Goal: Task Accomplishment & Management: Manage account settings

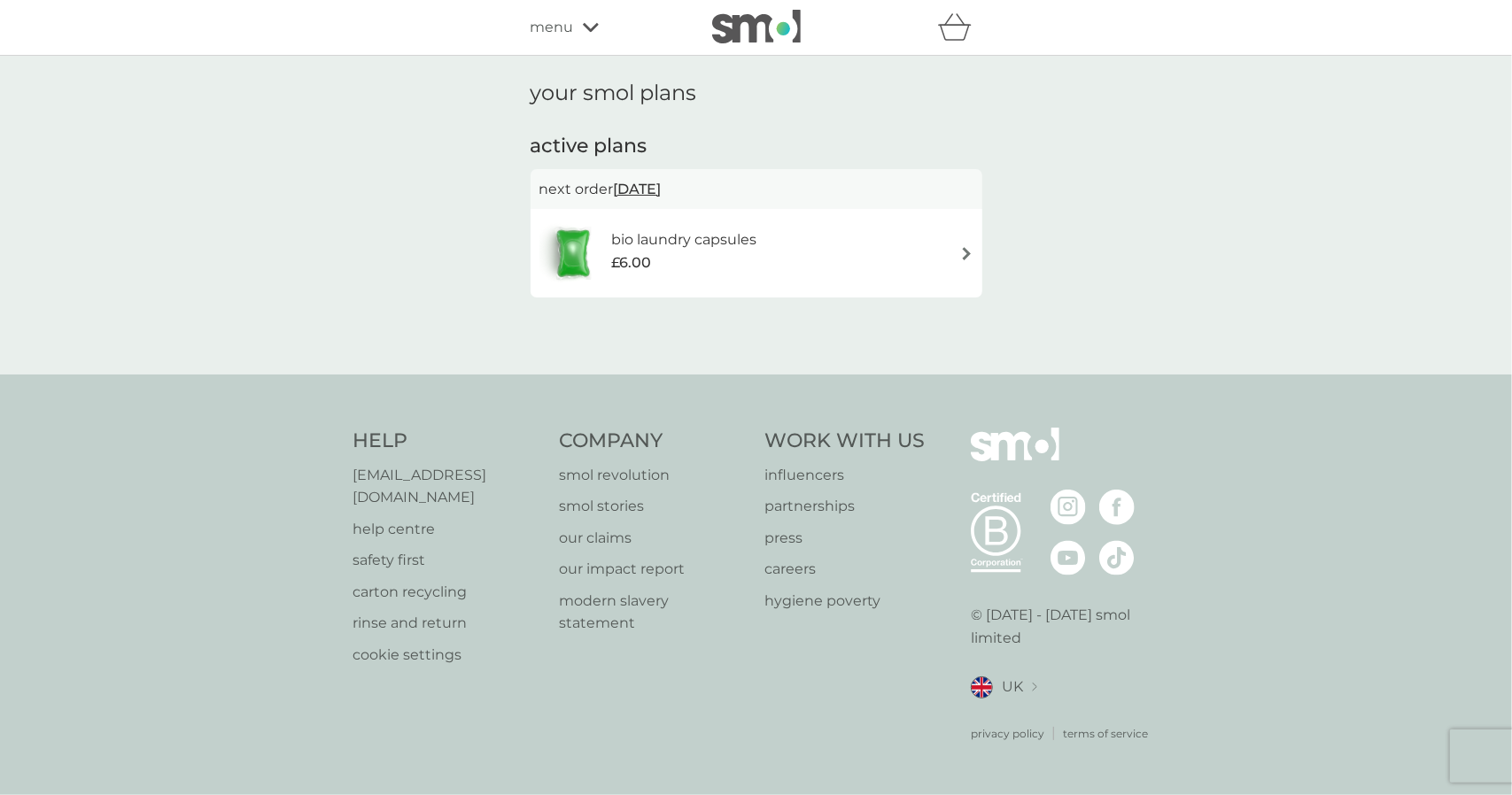
click at [965, 250] on img at bounding box center [967, 254] width 13 height 13
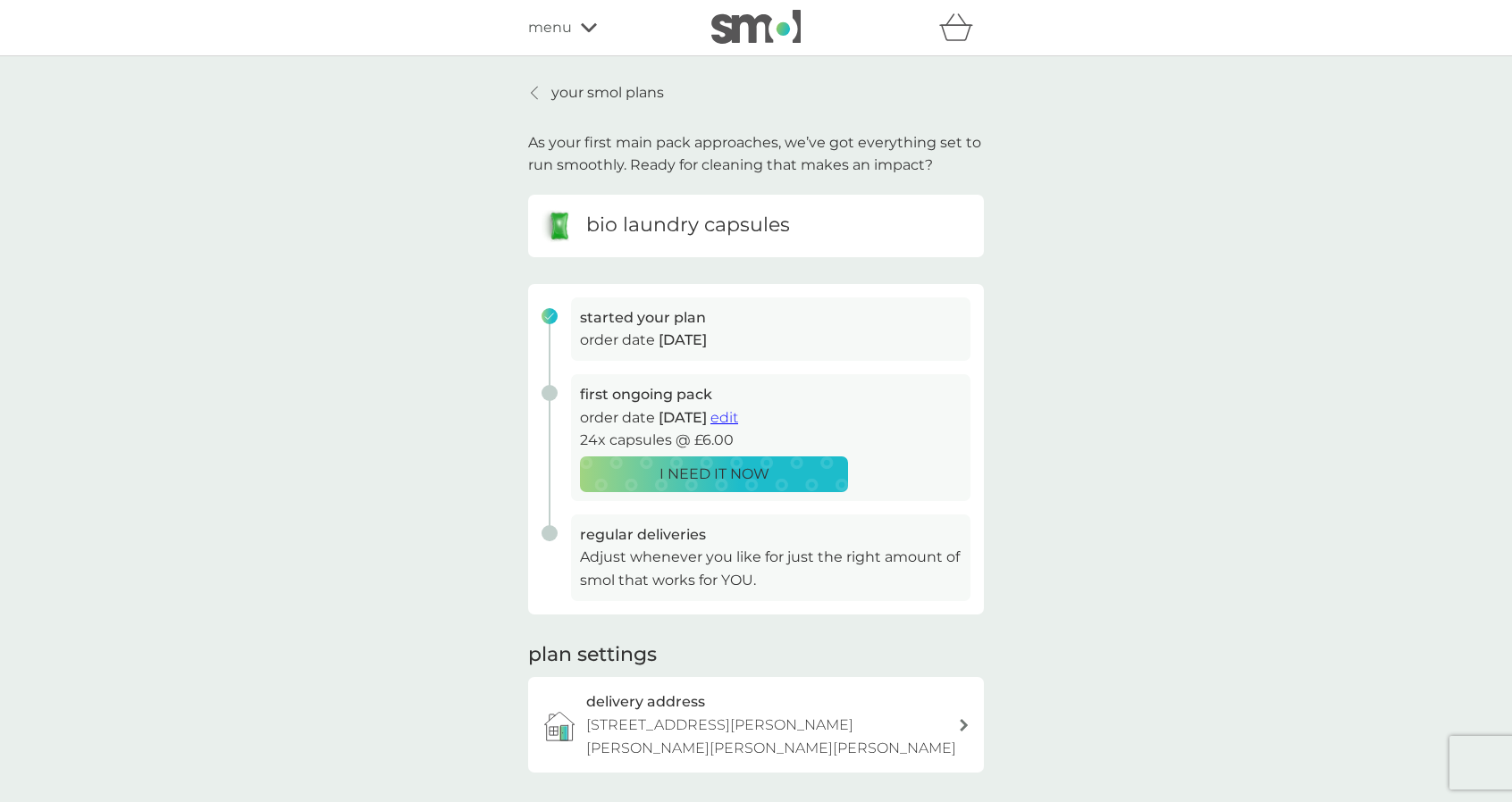
click at [584, 99] on p "your smol plans" at bounding box center [607, 93] width 113 height 23
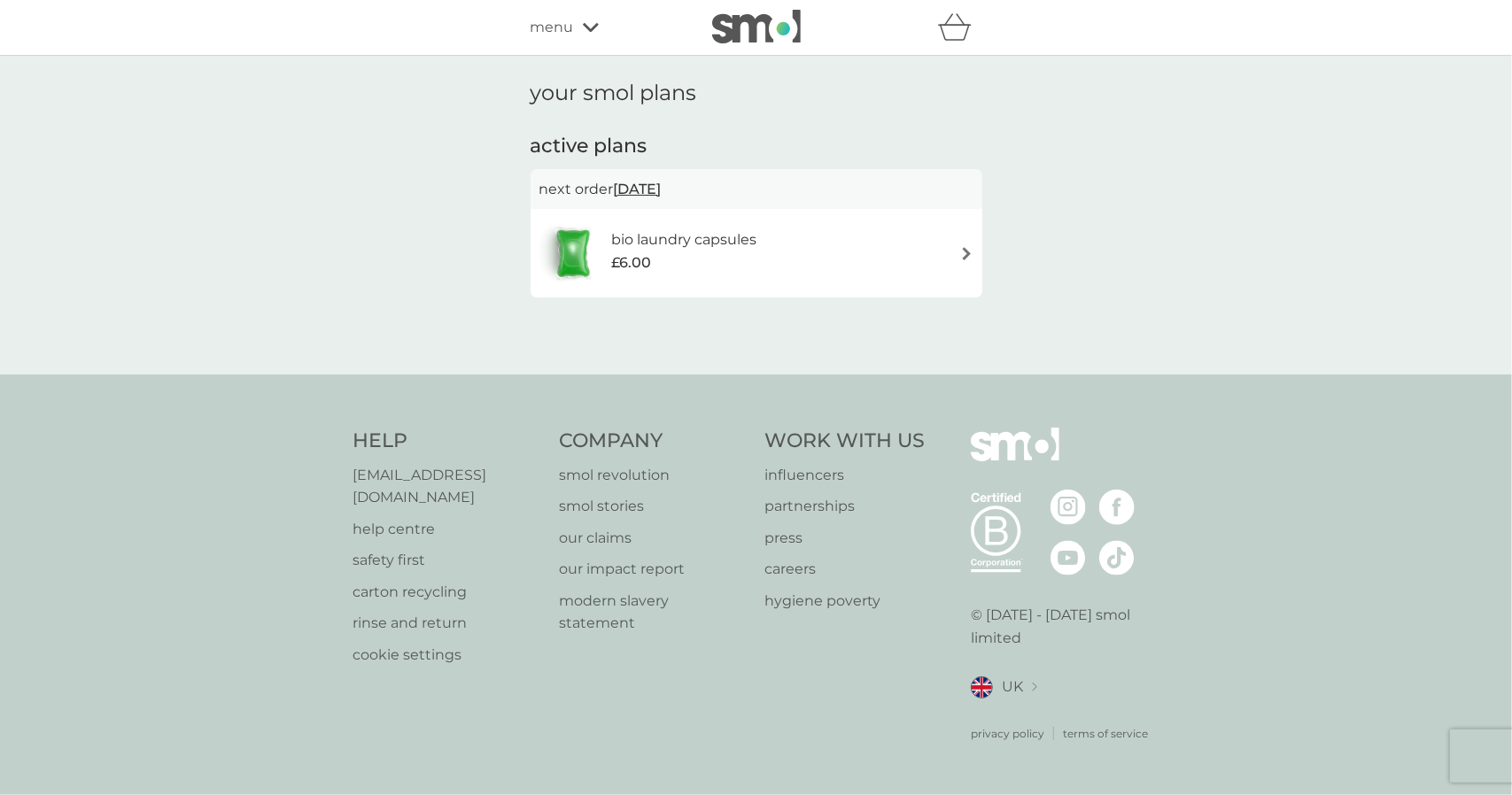
click at [559, 27] on span "menu" at bounding box center [551, 28] width 43 height 23
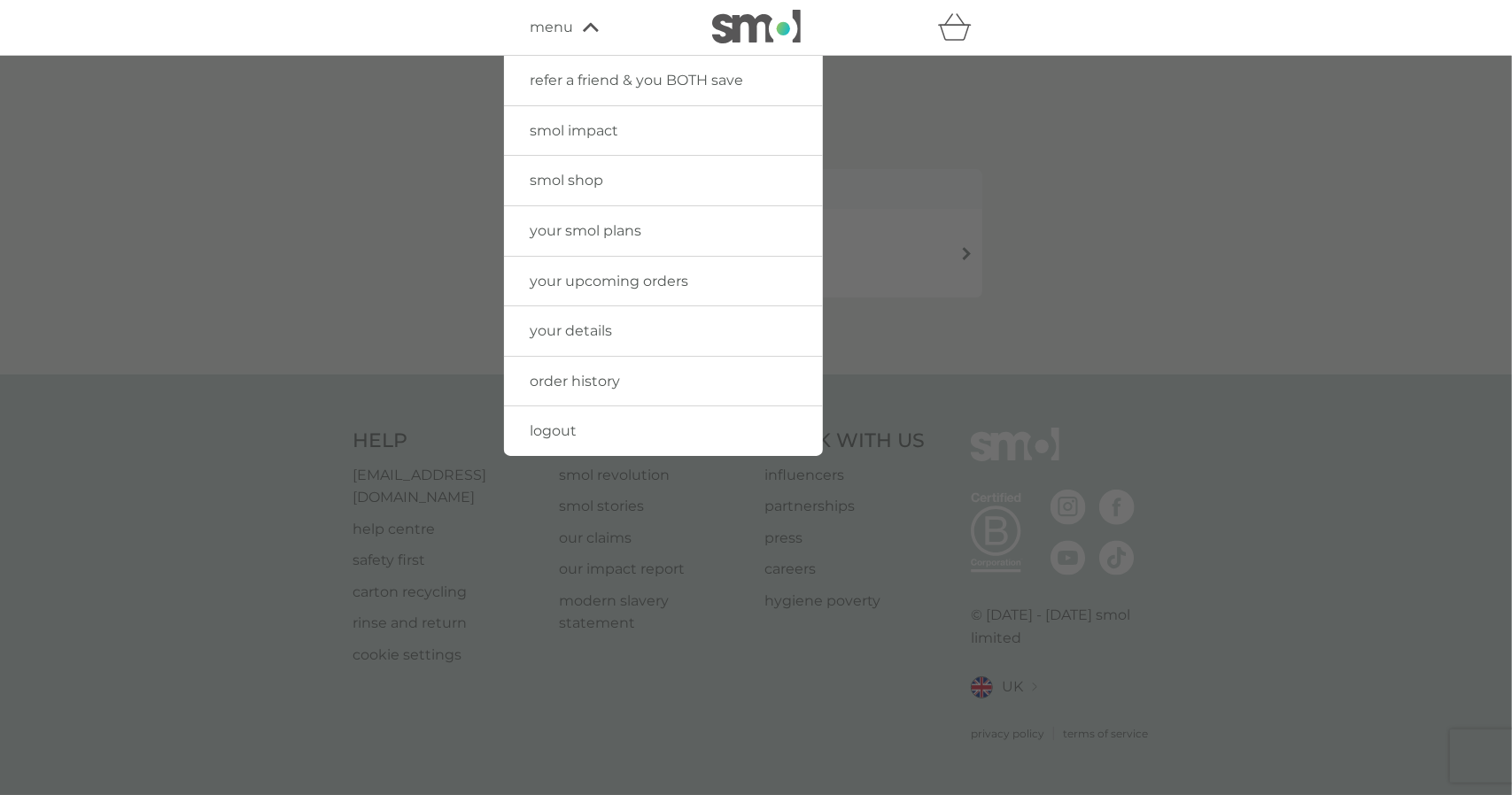
click at [570, 323] on span "your details" at bounding box center [571, 331] width 82 height 17
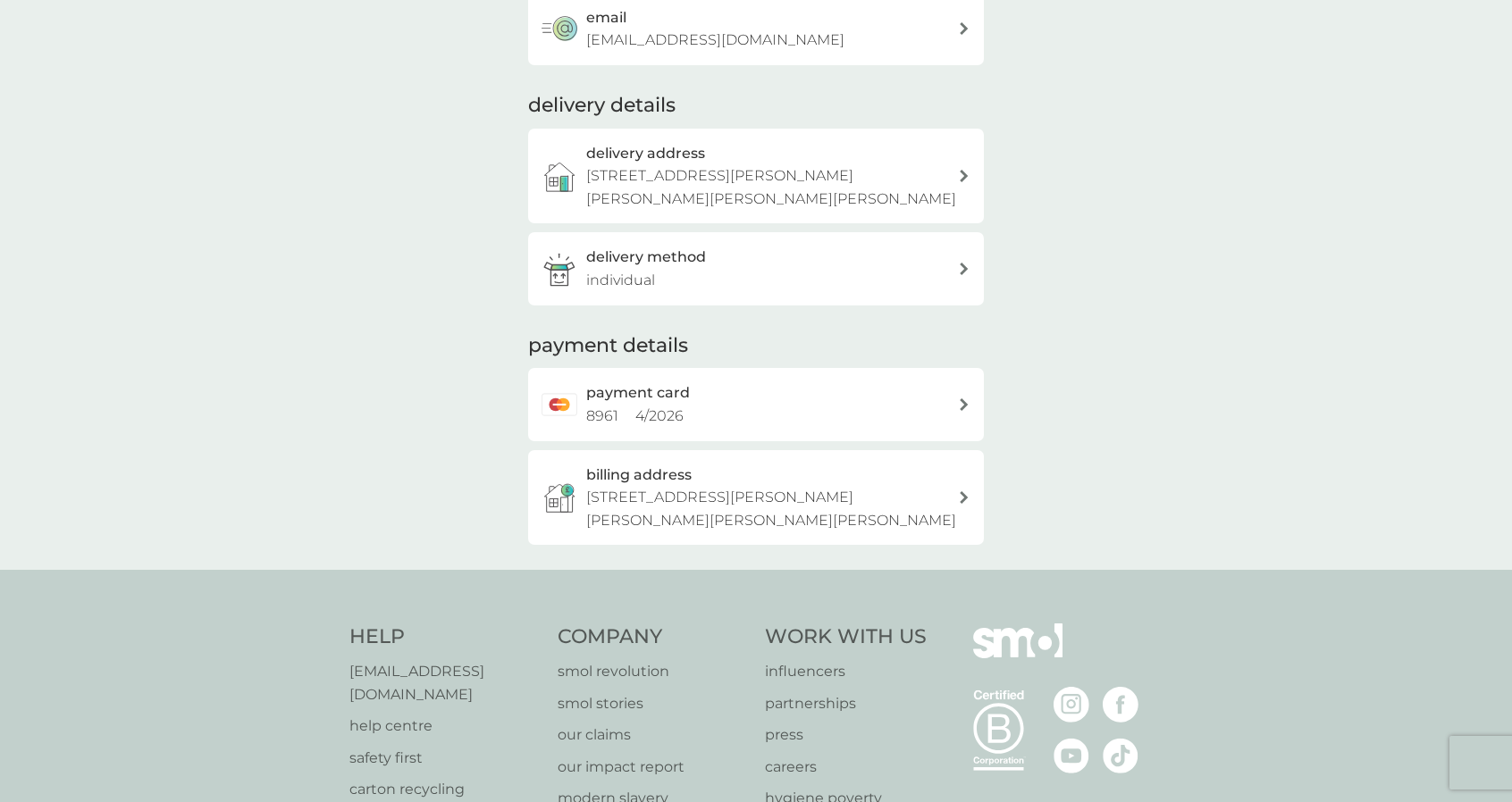
scroll to position [179, 0]
click at [661, 291] on div "delivery method individual" at bounding box center [756, 267] width 456 height 72
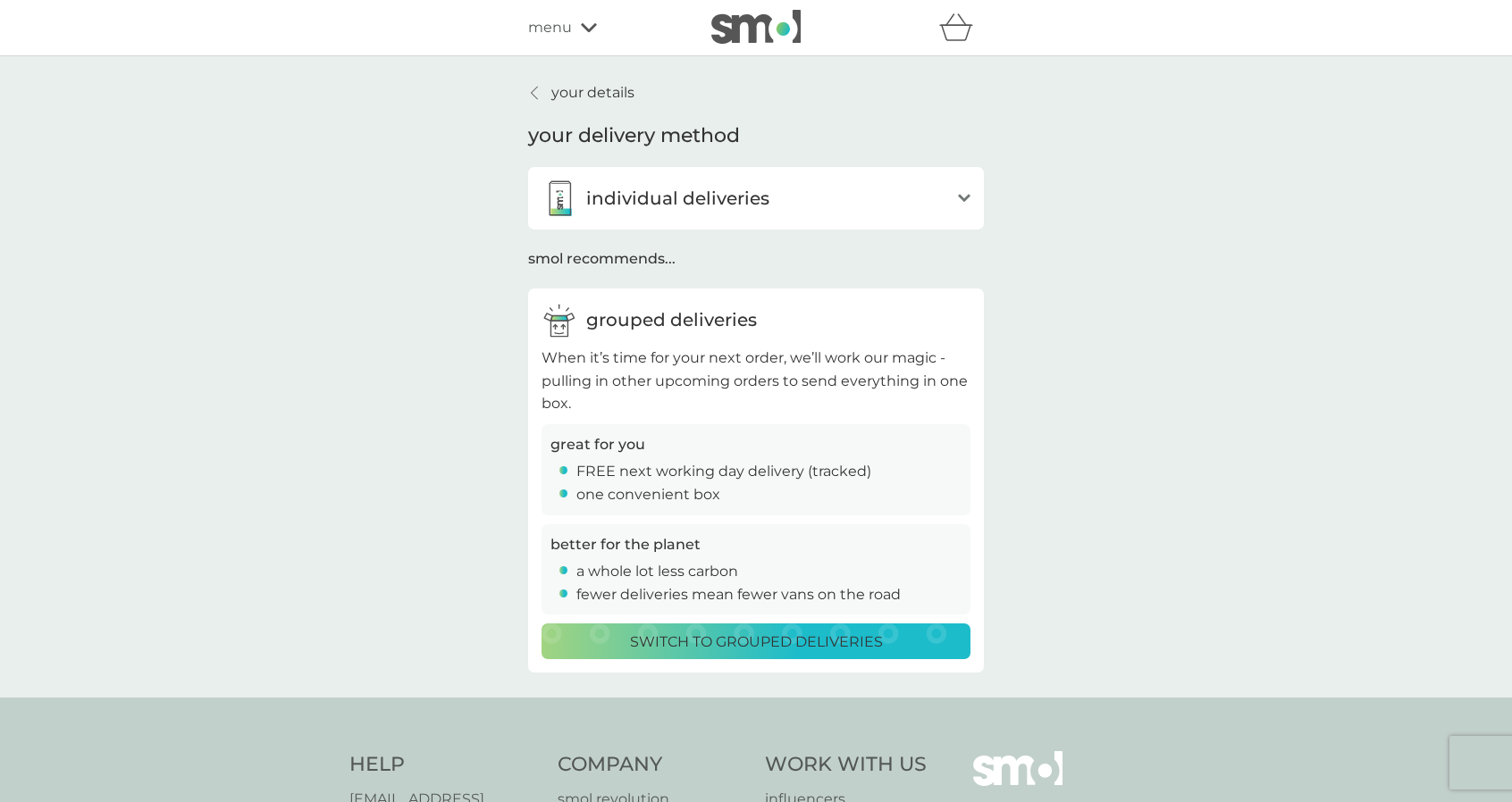
click at [854, 207] on div "individual deliveries" at bounding box center [745, 198] width 407 height 36
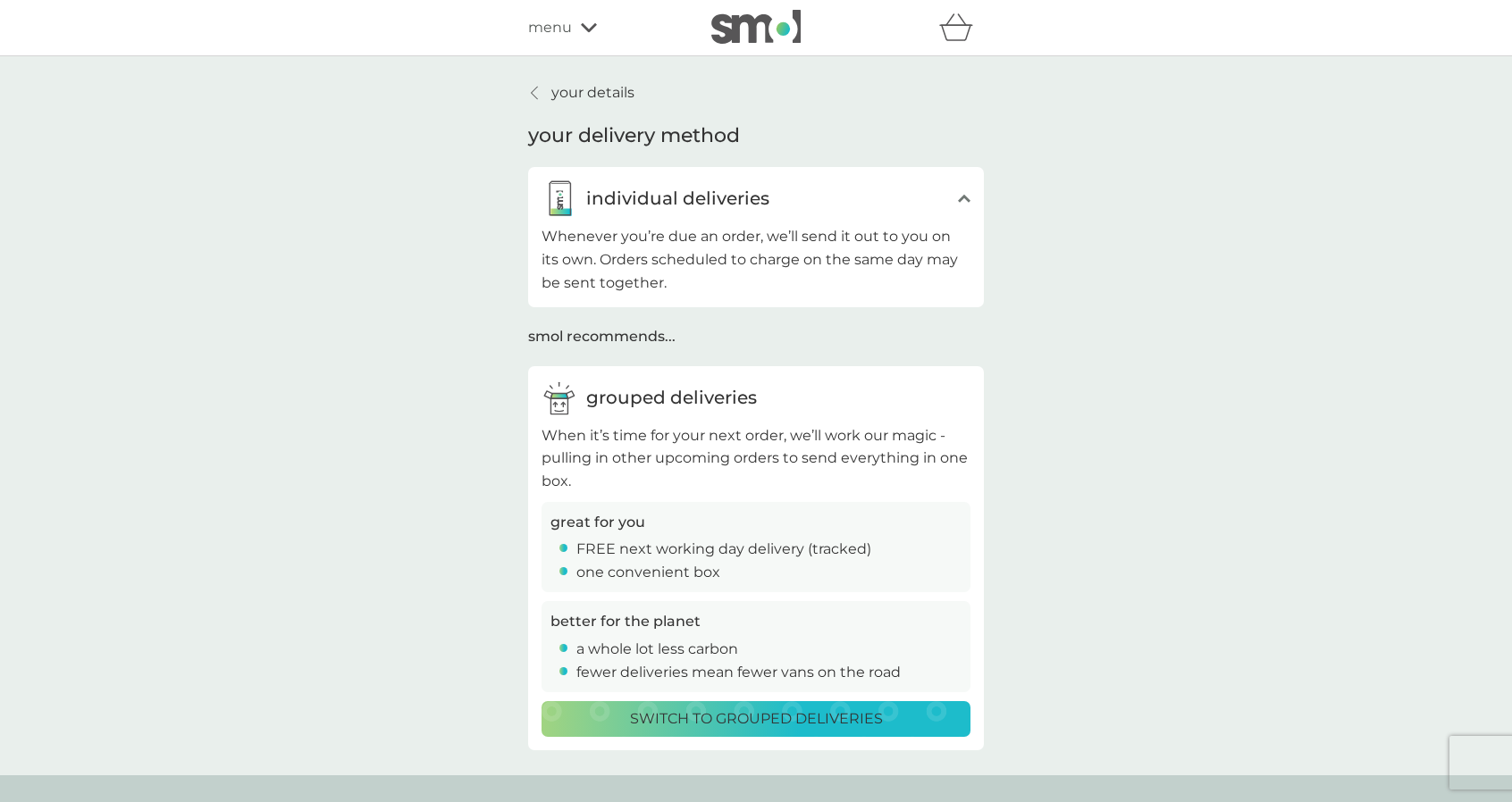
click at [854, 205] on div "individual deliveries" at bounding box center [745, 198] width 407 height 36
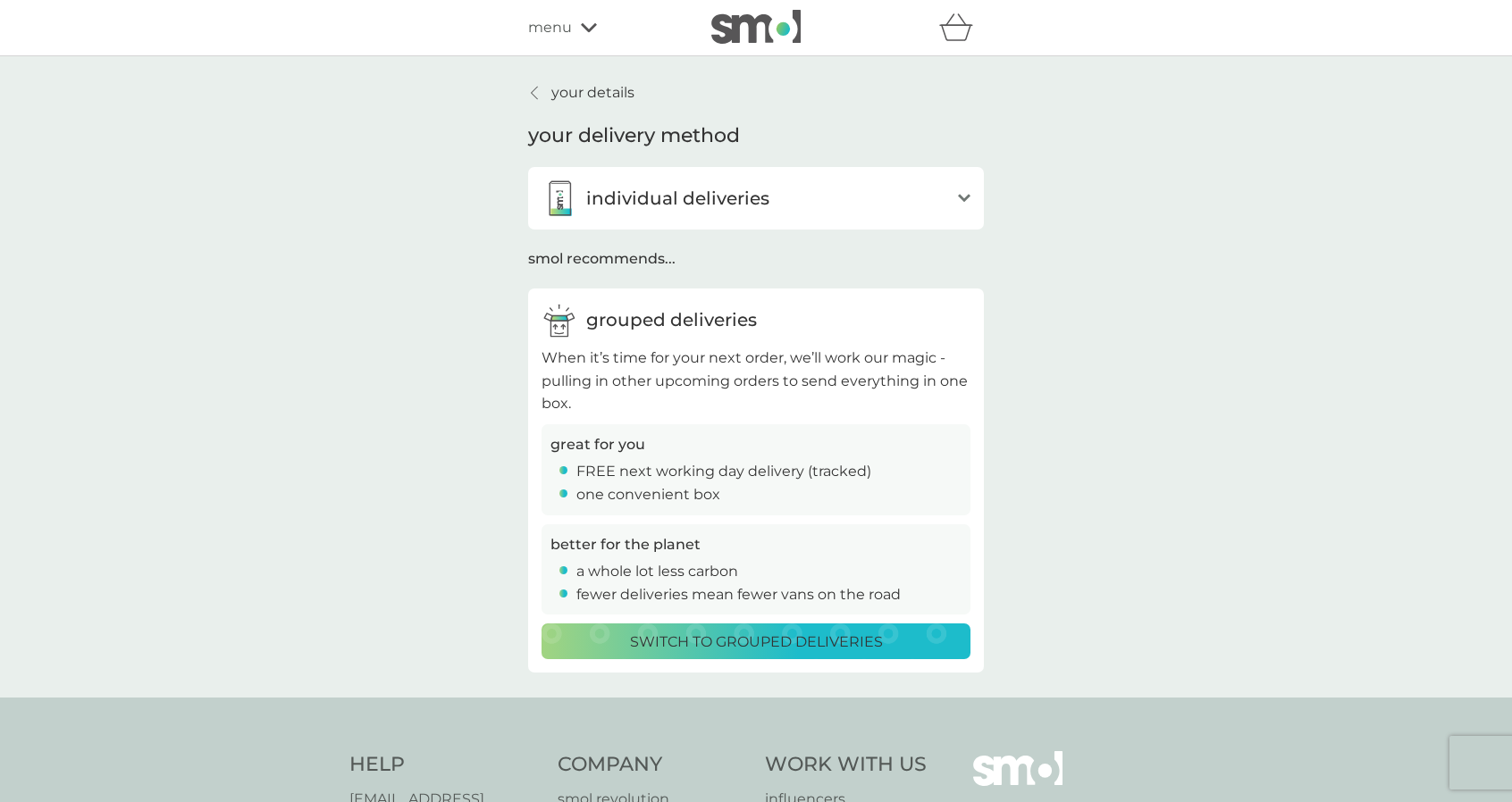
click at [579, 89] on p "your details" at bounding box center [593, 93] width 83 height 23
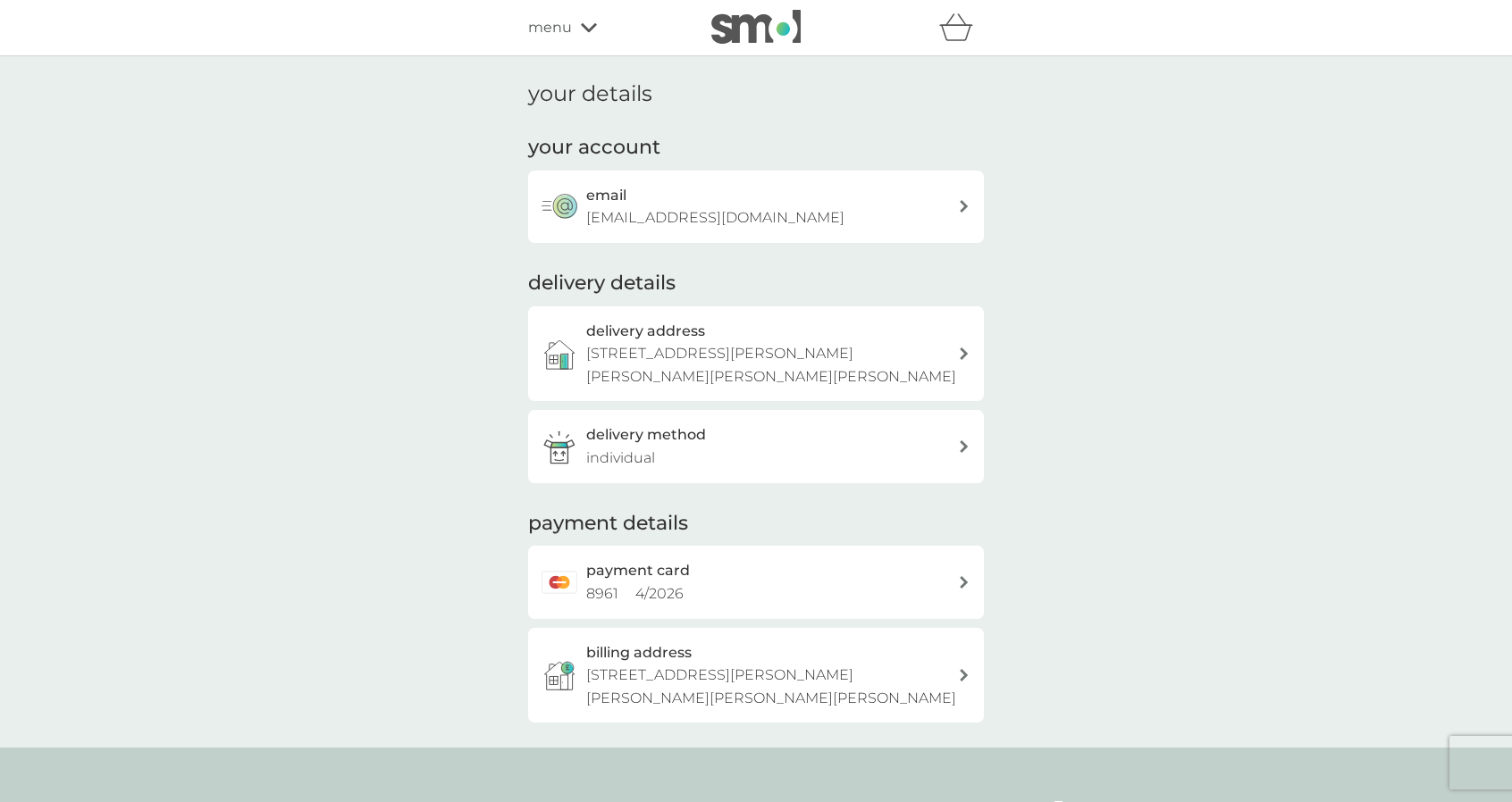
click at [570, 26] on span "menu" at bounding box center [549, 28] width 43 height 23
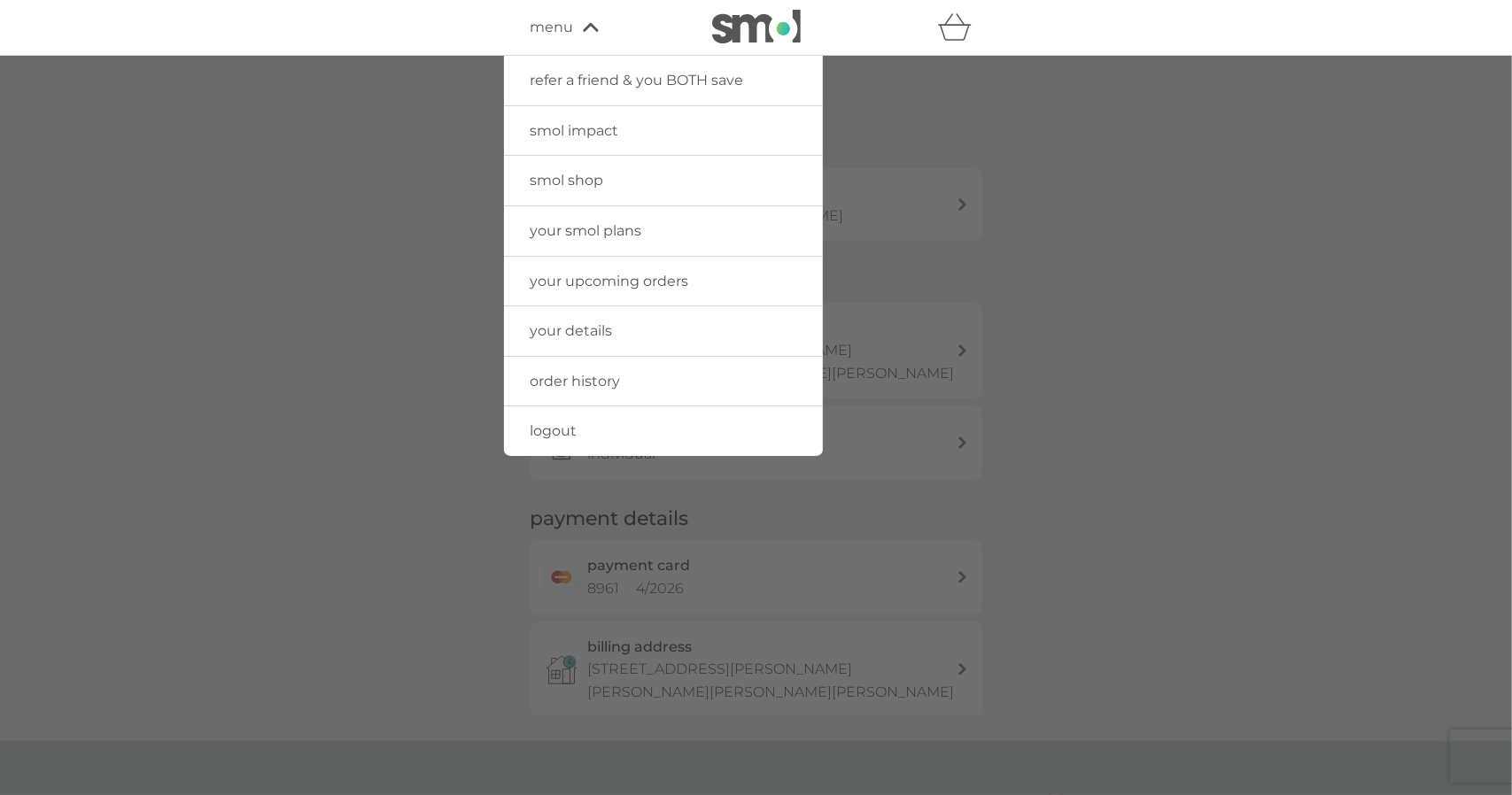
click at [585, 235] on span "your smol plans" at bounding box center [586, 231] width 112 height 17
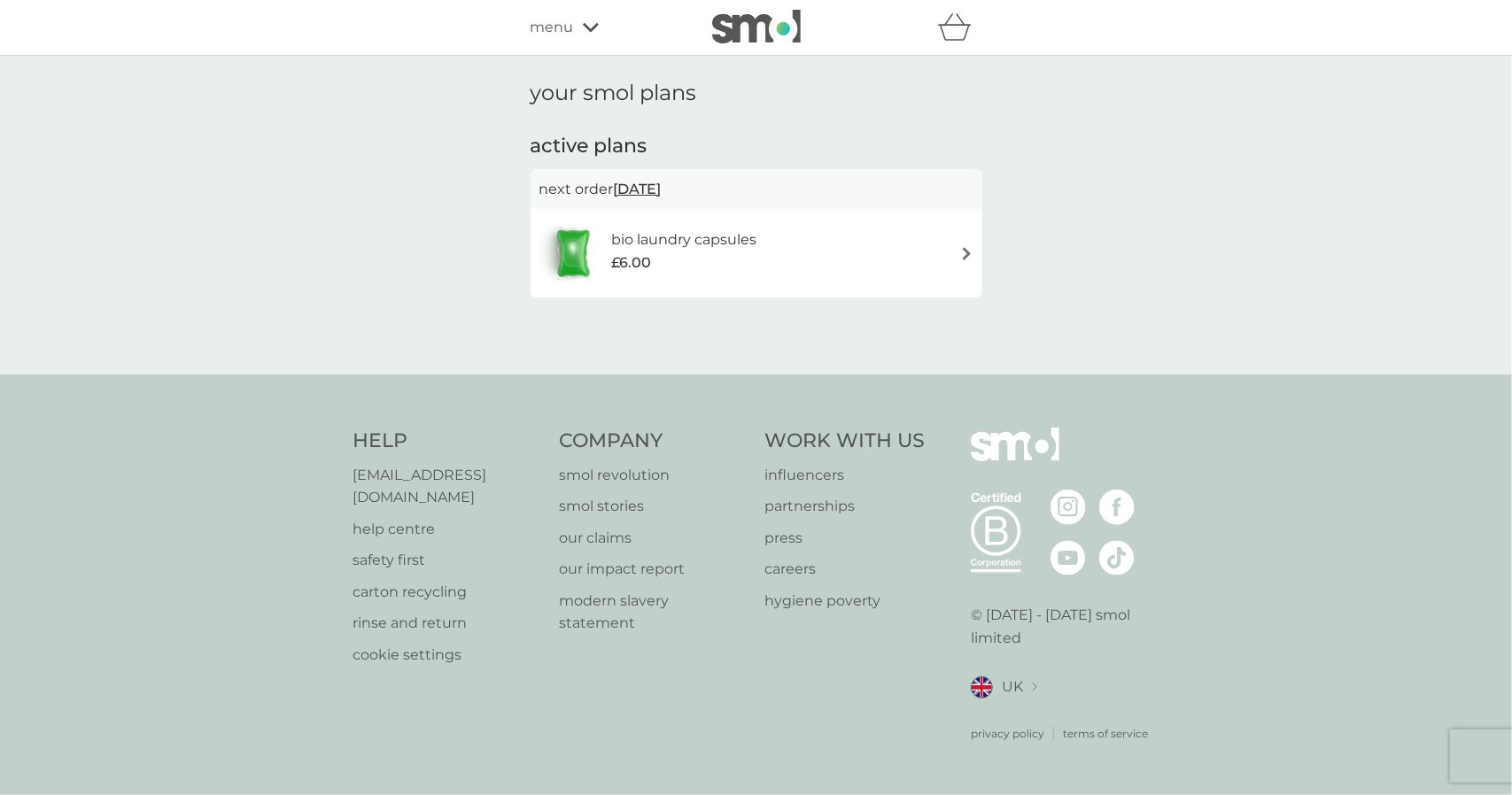
click at [648, 228] on div "bio laundry capsules £6.00" at bounding box center [657, 253] width 235 height 62
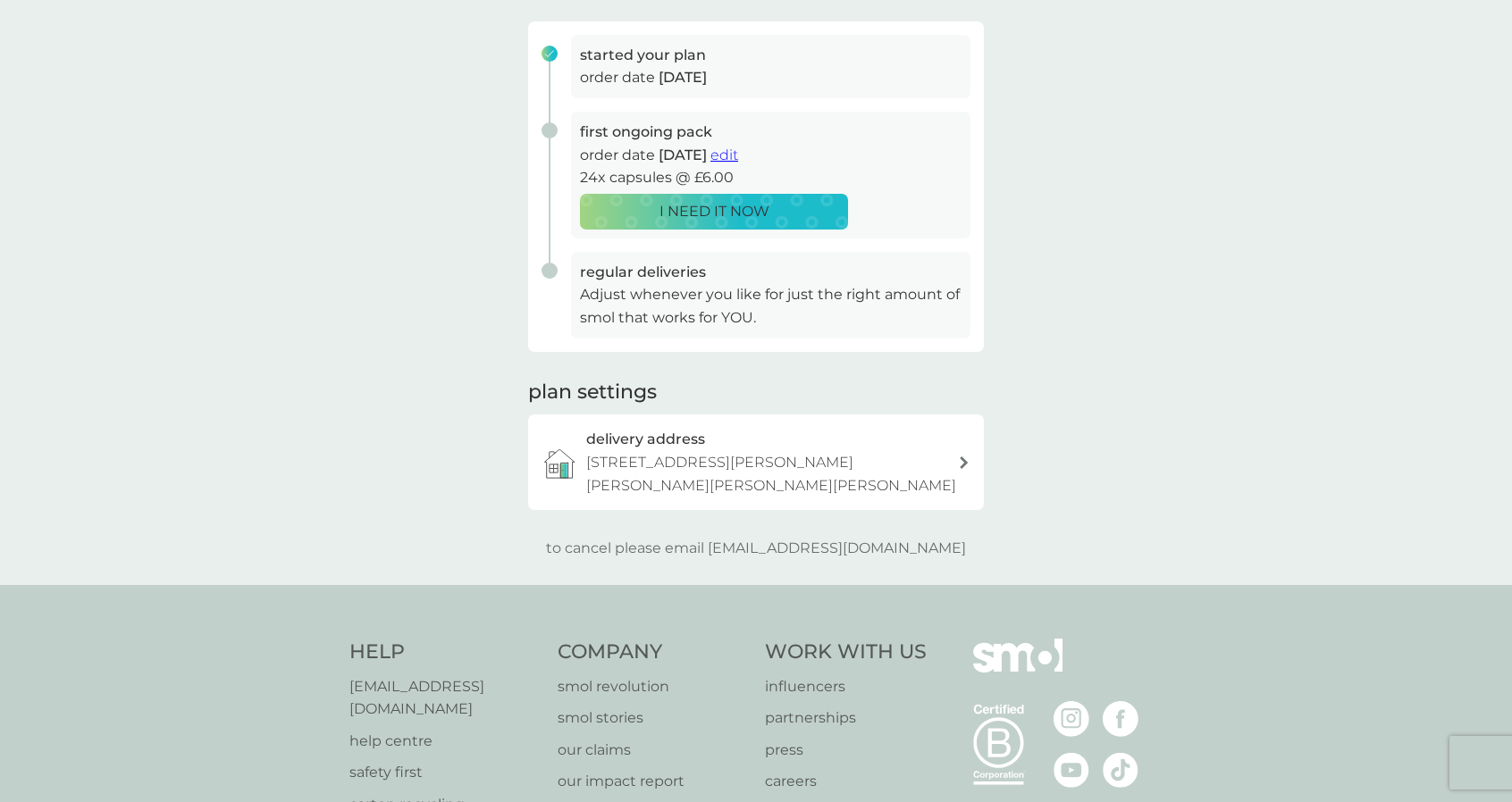
scroll to position [268, 0]
